Goal: Transaction & Acquisition: Purchase product/service

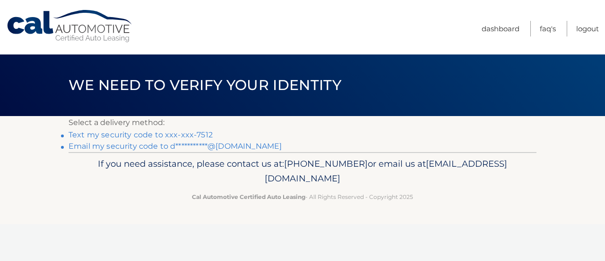
click at [150, 143] on link "**********" at bounding box center [175, 145] width 213 height 9
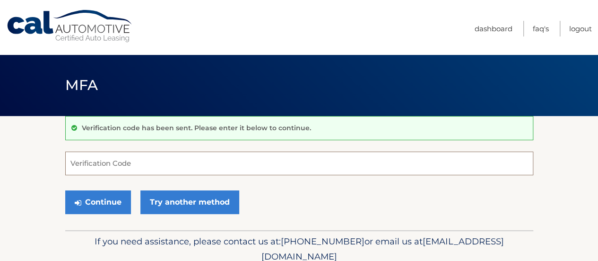
click at [244, 158] on input "Verification Code" at bounding box center [299, 163] width 468 height 24
type input "051135"
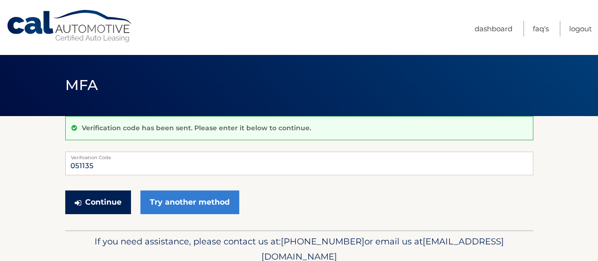
click at [115, 203] on button "Continue" at bounding box center [98, 202] width 66 height 24
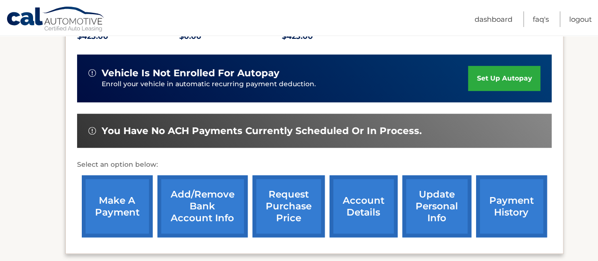
scroll to position [227, 0]
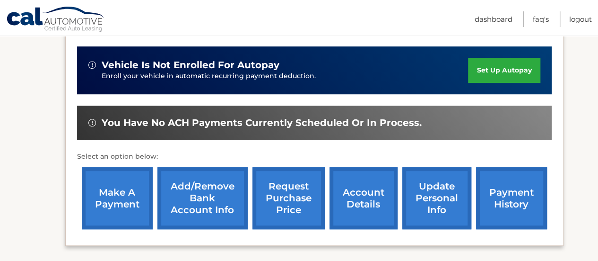
click at [131, 186] on link "make a payment" at bounding box center [117, 198] width 71 height 62
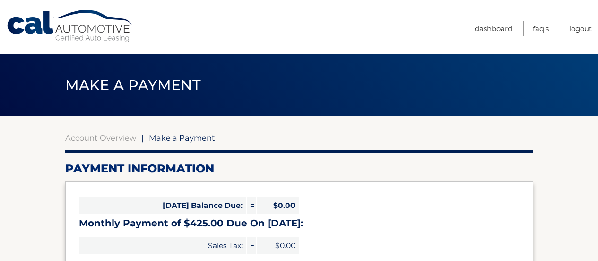
select select "NmYwMTQwMmYtYjg3OC00MjI3LWJiNmMtMDYyZGY2MGUwZWUy"
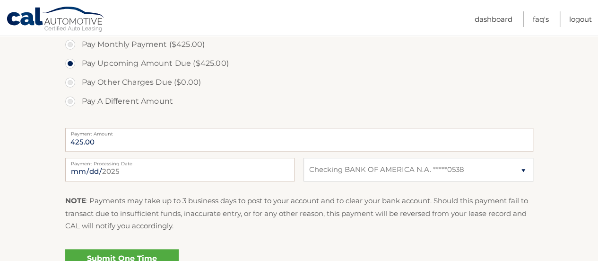
scroll to position [314, 0]
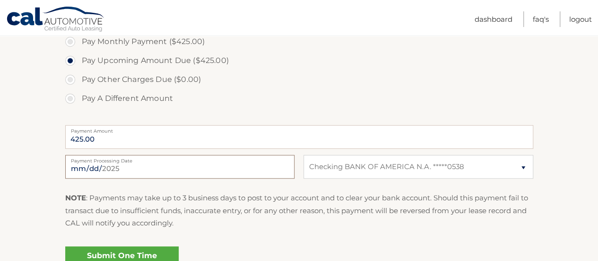
click at [116, 165] on input "2025-09-30" at bounding box center [179, 167] width 229 height 24
type input "2025-10-10"
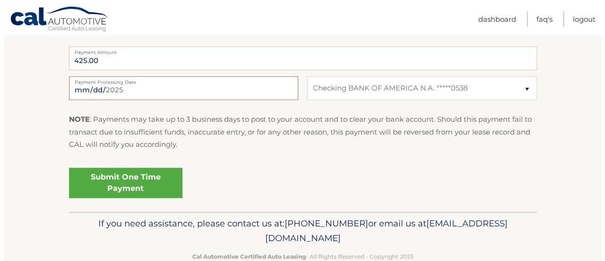
scroll to position [393, 0]
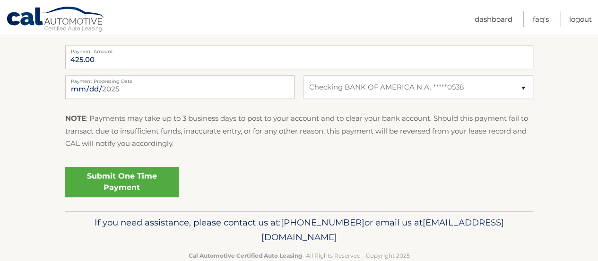
click at [135, 190] on link "Submit One Time Payment" at bounding box center [121, 181] width 113 height 30
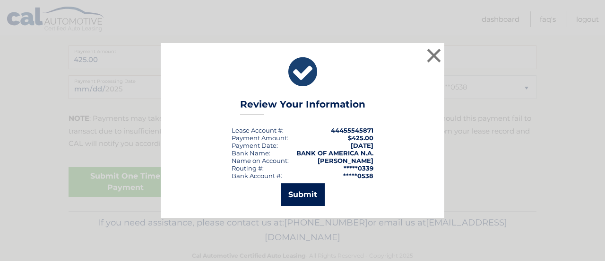
click at [305, 185] on button "Submit" at bounding box center [303, 194] width 44 height 23
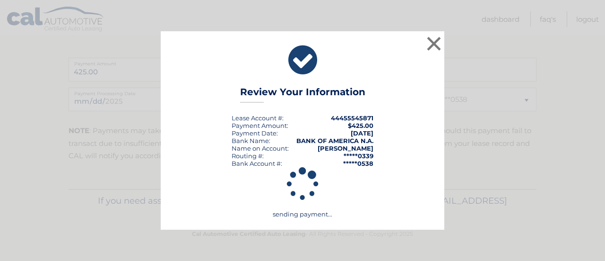
scroll to position [380, 0]
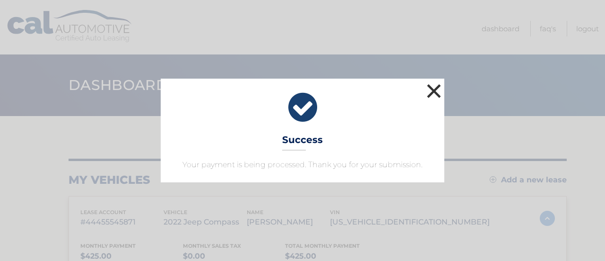
click at [434, 85] on button "×" at bounding box center [434, 90] width 19 height 19
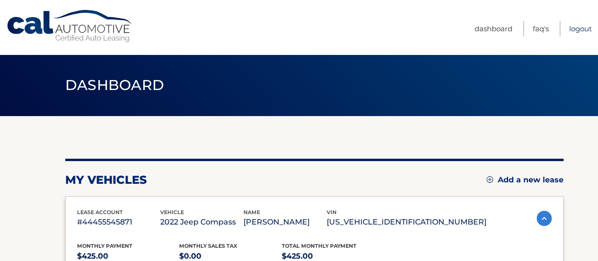
click at [569, 28] on link "Logout" at bounding box center [580, 29] width 23 height 16
